Goal: Task Accomplishment & Management: Complete application form

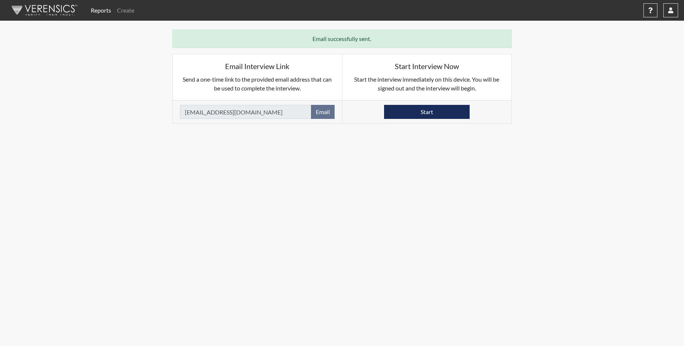
click at [97, 15] on link "Reports" at bounding box center [101, 10] width 26 height 15
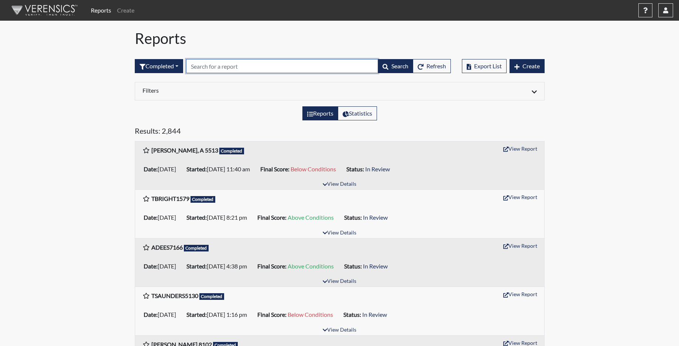
click at [202, 67] on input "text" at bounding box center [282, 66] width 192 height 14
type input "8860"
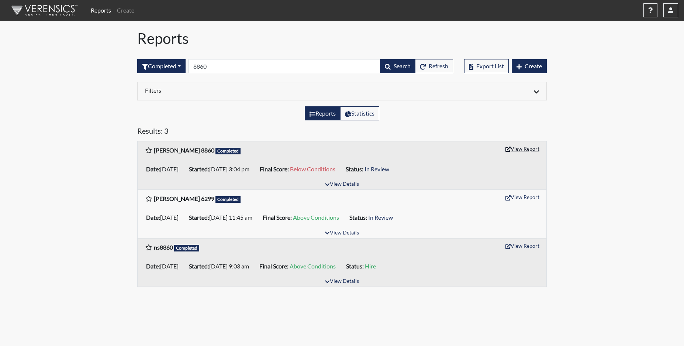
click at [523, 149] on button "View Report" at bounding box center [522, 148] width 41 height 11
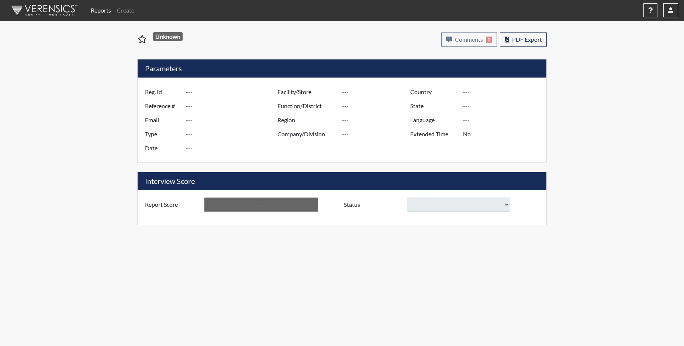
type input "[PERSON_NAME] 8860"
type input "51489"
type input "WESTKEV986@GMAIL.COM"
type input "Corrections Pre-Employment"
type input "Sep 26, 2025"
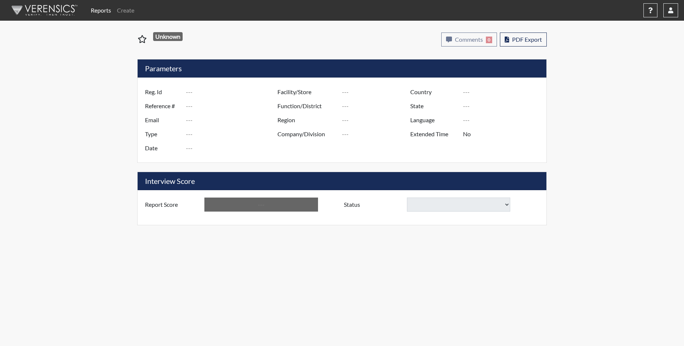
type input "[PERSON_NAME]"
type input "[GEOGRAPHIC_DATA]"
type input "[US_STATE]"
type input "English"
type input "Yes"
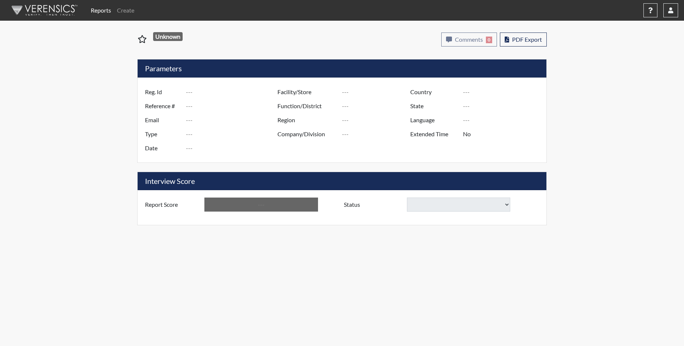
type input "Below Conditions"
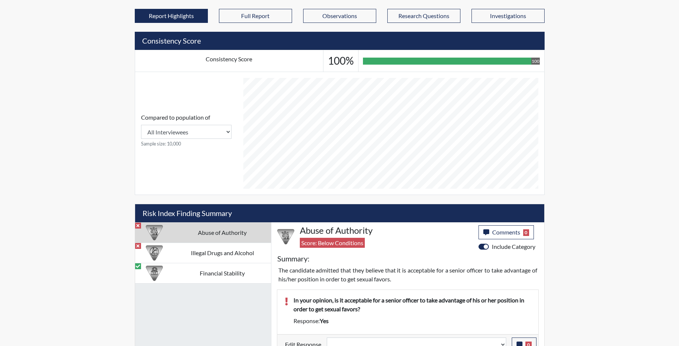
scroll to position [284, 0]
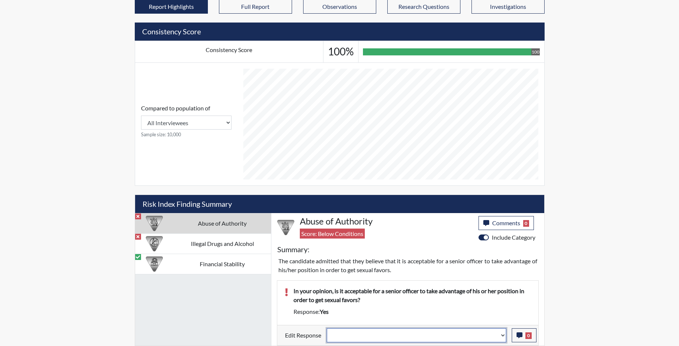
click at [501, 334] on select "Question is not relevant. Results will be updated. Reasonable explanation provi…" at bounding box center [416, 335] width 179 height 14
click at [504, 339] on select "Question is not relevant. Results will be updated. Reasonable explanation provi…" at bounding box center [416, 335] width 179 height 14
select select "reasonable-explanation-provided"
click at [327, 328] on select "Question is not relevant. Results will be updated. Reasonable explanation provi…" at bounding box center [416, 335] width 179 height 14
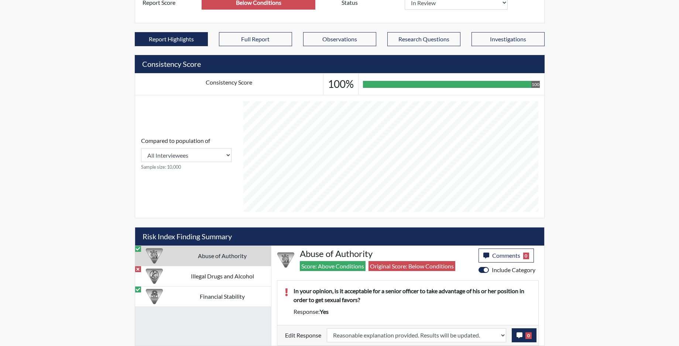
scroll to position [123, 307]
click at [517, 335] on icon "button" at bounding box center [519, 335] width 6 height 6
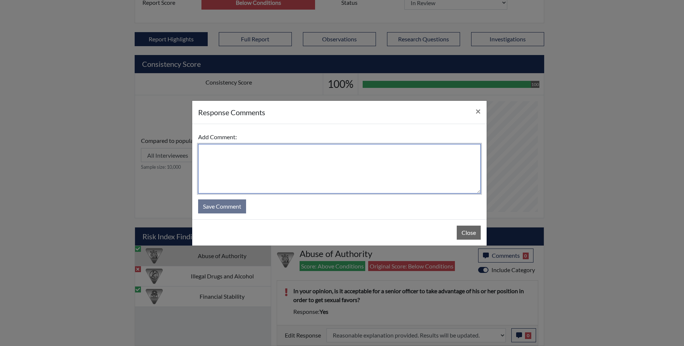
click at [198, 152] on textarea at bounding box center [339, 168] width 283 height 49
type textarea "app states no"
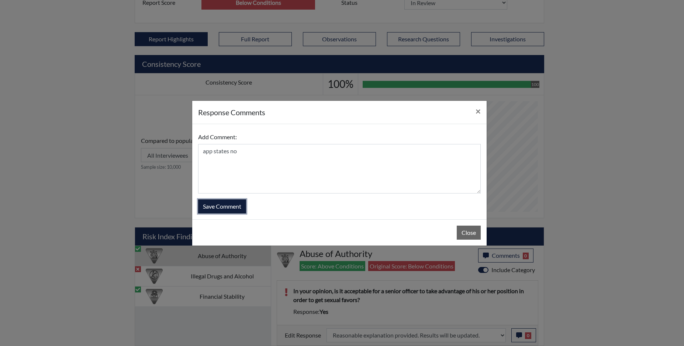
click at [231, 210] on button "Save Comment" at bounding box center [222, 206] width 48 height 14
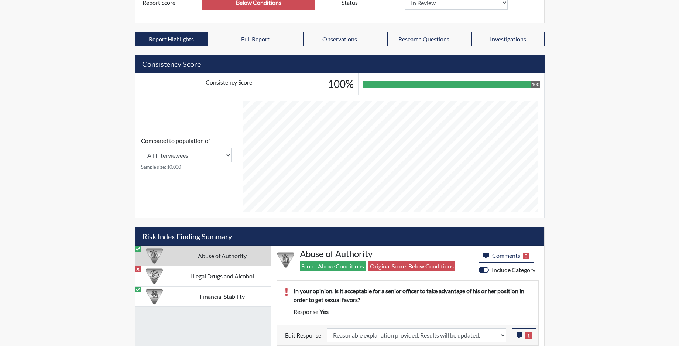
click at [223, 258] on td "Abuse of Authority" at bounding box center [222, 255] width 97 height 20
click at [232, 277] on td "Illegal Drugs and Alcohol" at bounding box center [222, 276] width 97 height 20
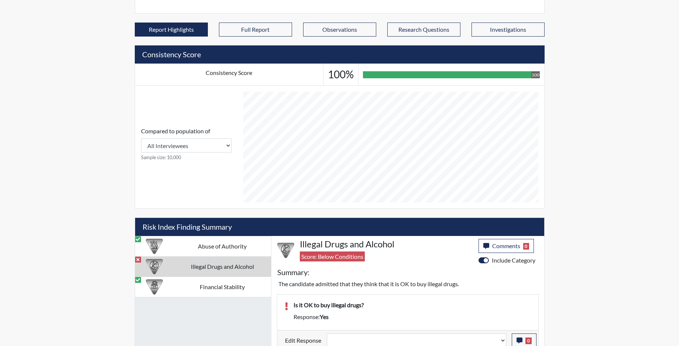
scroll to position [266, 0]
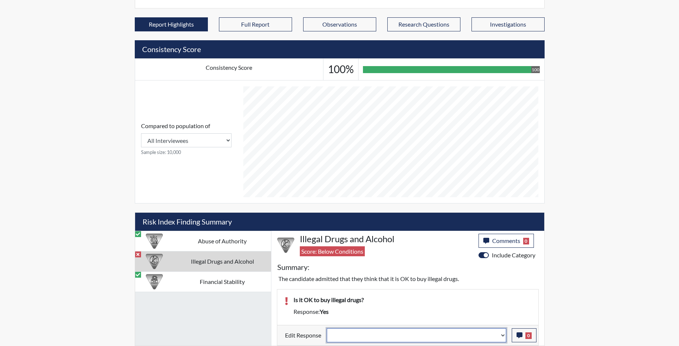
click at [501, 340] on select "Question is not relevant. Results will be updated. Reasonable explanation provi…" at bounding box center [416, 335] width 179 height 14
select select "reasonable-explanation-provided"
click at [327, 328] on select "Question is not relevant. Results will be updated. Reasonable explanation provi…" at bounding box center [416, 335] width 179 height 14
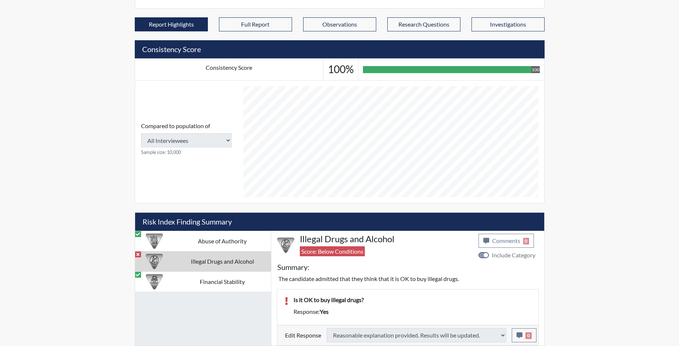
type input "Above Conditions"
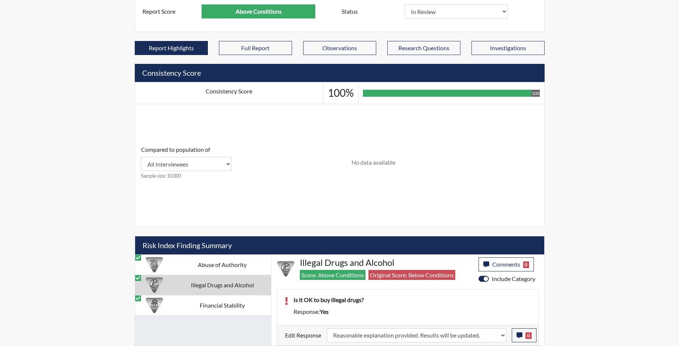
scroll to position [242, 0]
click at [519, 336] on icon "button" at bounding box center [519, 335] width 6 height 6
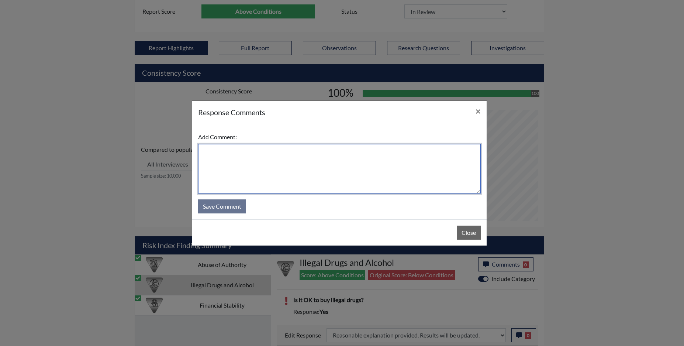
click at [355, 182] on textarea at bounding box center [339, 168] width 283 height 49
type textarea "app states no"
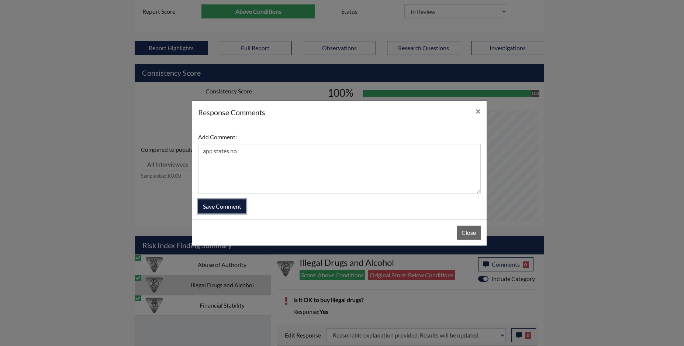
click at [223, 206] on button "Save Comment" at bounding box center [222, 206] width 48 height 14
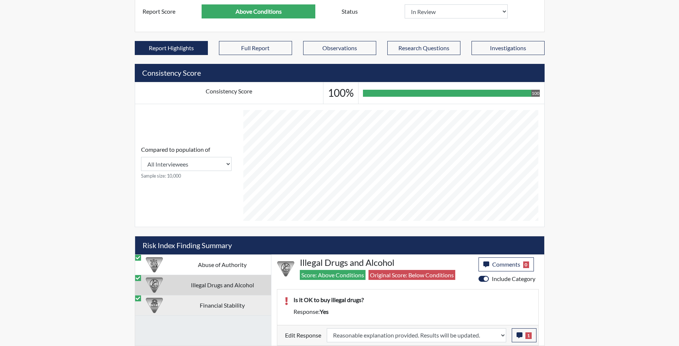
click at [211, 302] on td "Financial Stability" at bounding box center [222, 305] width 97 height 20
select select
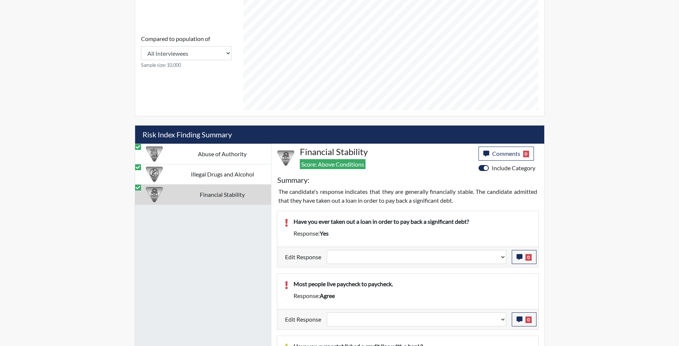
scroll to position [390, 0]
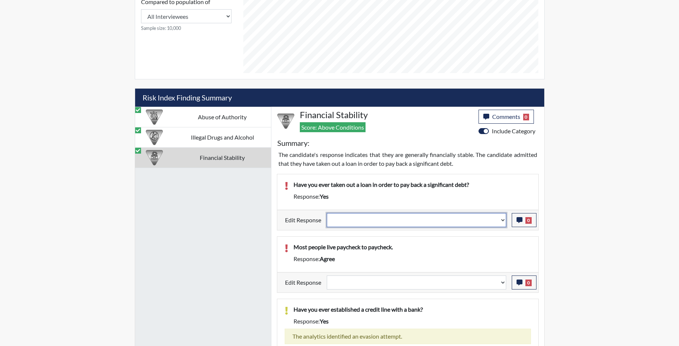
click at [504, 223] on select "Question is not relevant. Results will be updated. Reasonable explanation provi…" at bounding box center [416, 220] width 179 height 14
select select "reasonable-explanation-provided"
click at [327, 213] on select "Question is not relevant. Results will be updated. Reasonable explanation provi…" at bounding box center [416, 220] width 179 height 14
select select
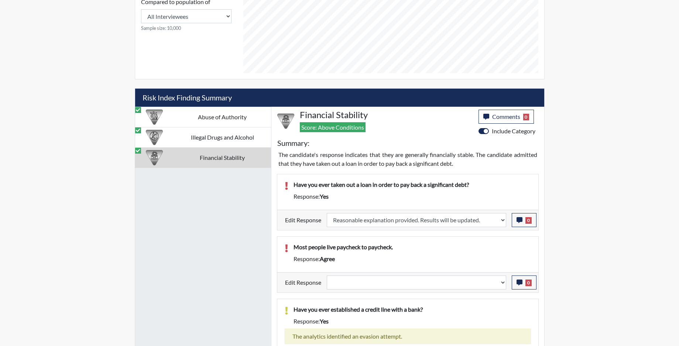
select select
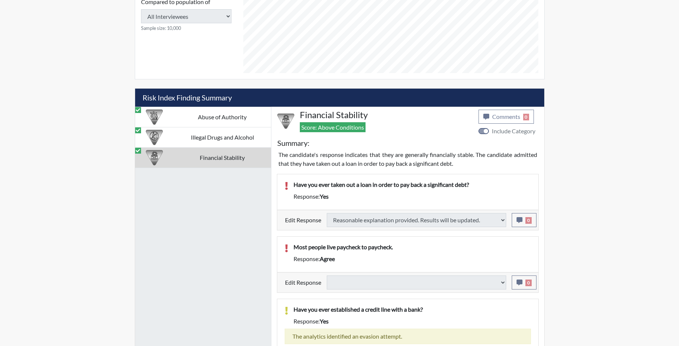
select select
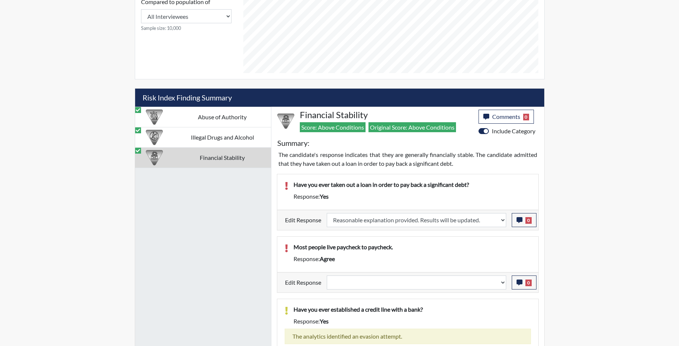
scroll to position [123, 307]
click at [503, 288] on select "Question is not relevant. Results will be updated. Reasonable explanation provi…" at bounding box center [416, 282] width 179 height 14
select select "reasonable-explanation-provided"
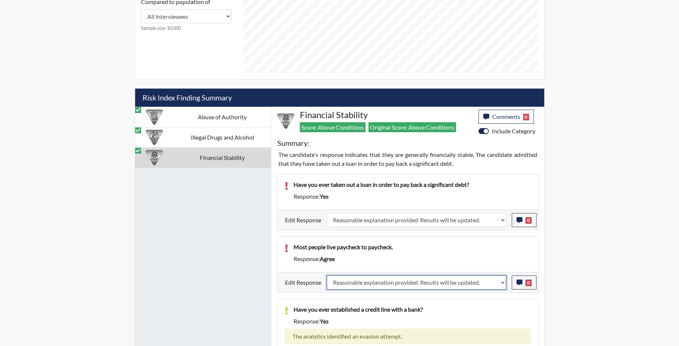
click at [327, 275] on select "Question is not relevant. Results will be updated. Reasonable explanation provi…" at bounding box center [416, 282] width 179 height 14
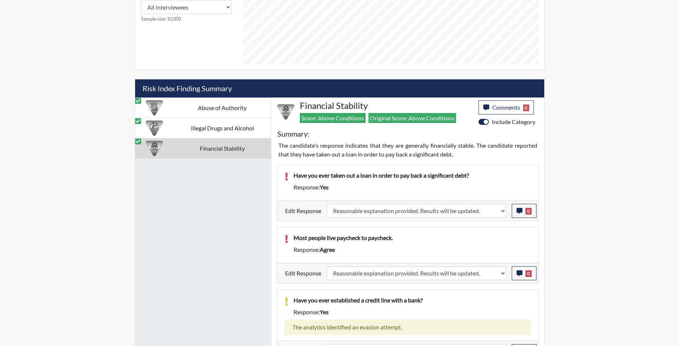
scroll to position [415, 0]
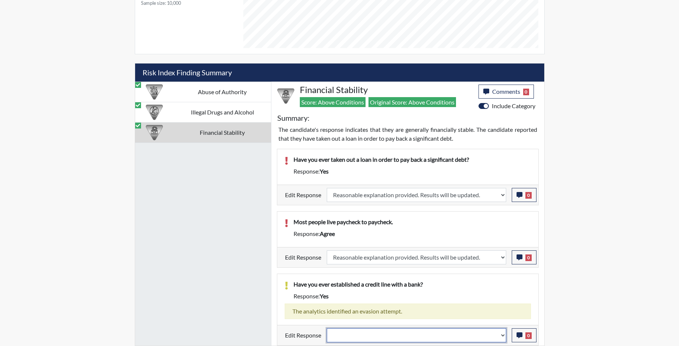
click at [503, 339] on select "Question is not relevant. Results will be updated. Reasonable explanation provi…" at bounding box center [416, 335] width 179 height 14
select select "reasonable-explanation-provided"
click at [327, 328] on select "Question is not relevant. Results will be updated. Reasonable explanation provi…" at bounding box center [416, 335] width 179 height 14
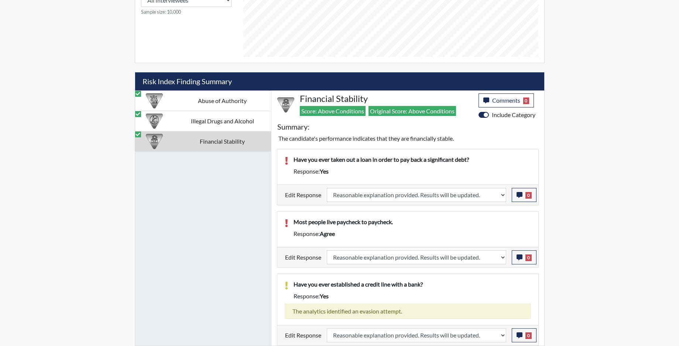
scroll to position [123, 307]
